Goal: Task Accomplishment & Management: Manage account settings

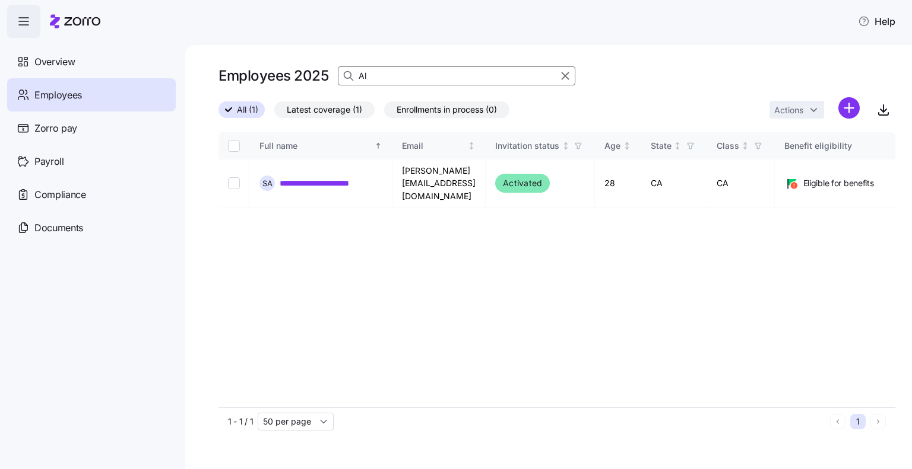
type input "A"
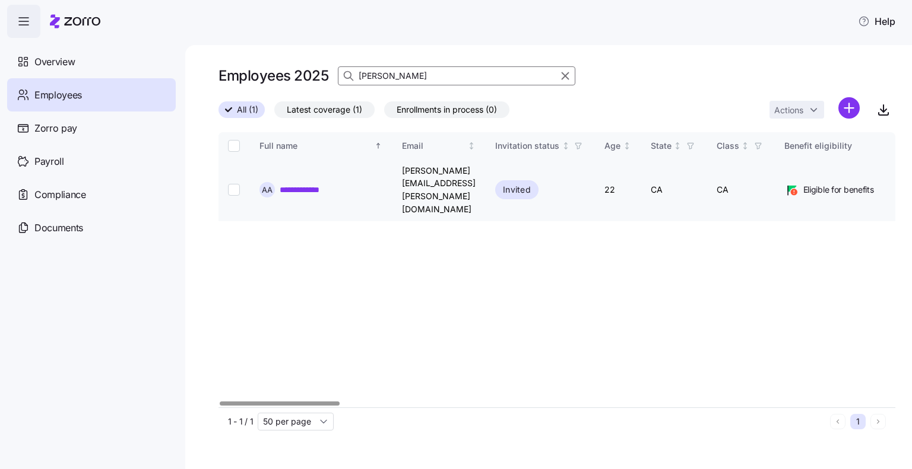
type input "[PERSON_NAME]"
click at [233, 184] on input "Select record 1" at bounding box center [234, 190] width 12 height 12
checkbox input "true"
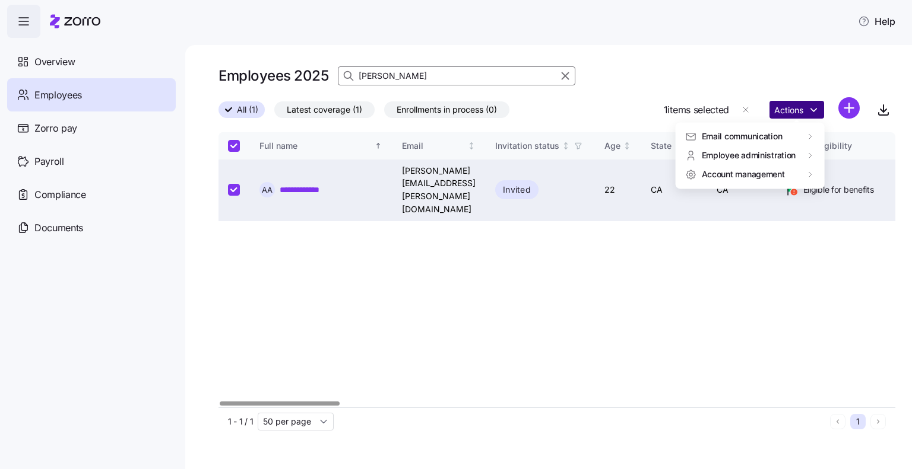
click at [795, 109] on html "**********" at bounding box center [456, 231] width 912 height 462
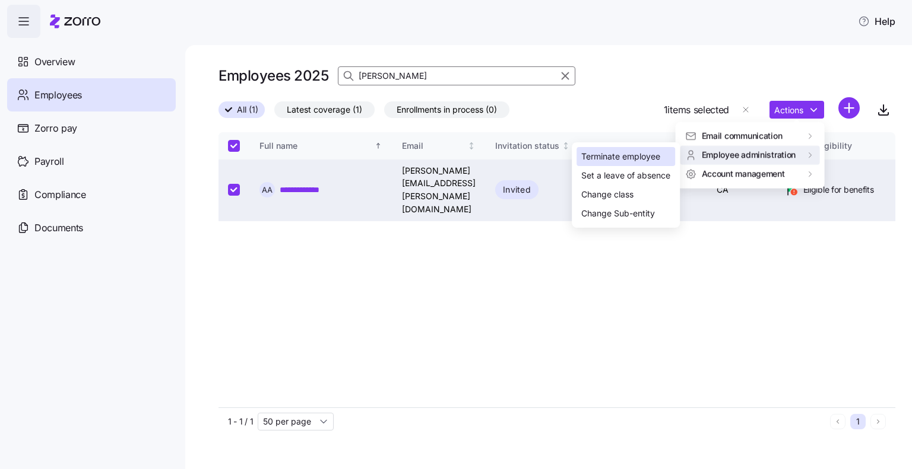
click at [627, 162] on div "Terminate employee" at bounding box center [620, 156] width 79 height 13
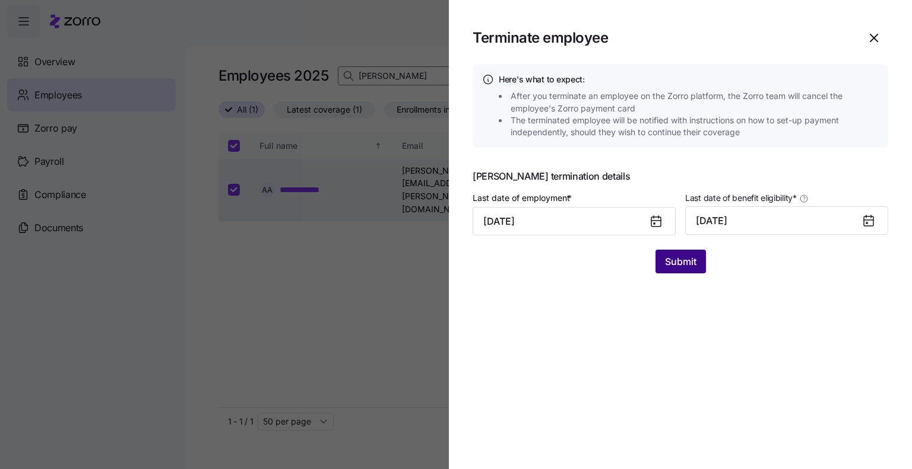
click at [700, 262] on button "Submit" at bounding box center [680, 262] width 50 height 24
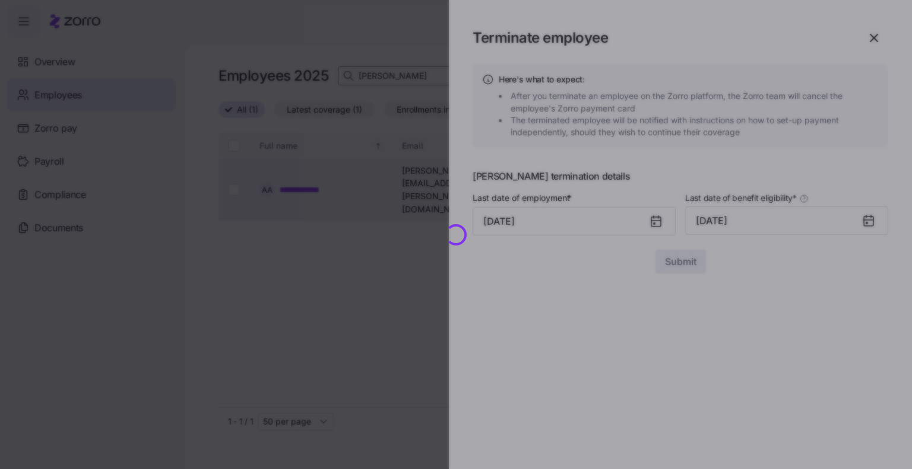
checkbox input "false"
